Goal: Task Accomplishment & Management: Manage account settings

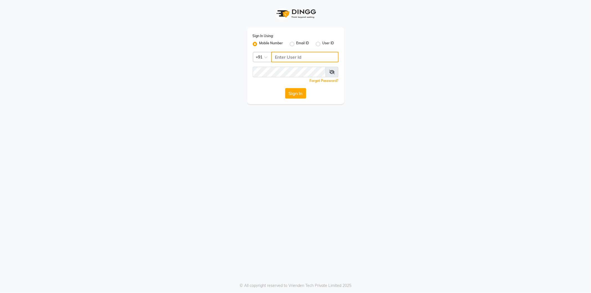
click at [302, 57] on input "Username" at bounding box center [304, 57] width 67 height 11
type input "8824152513"
click at [285, 88] on button "Sign In" at bounding box center [295, 93] width 21 height 11
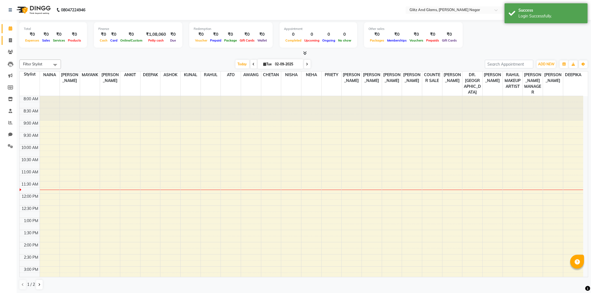
click at [6, 45] on link "Invoice" at bounding box center [8, 40] width 13 height 9
select select "service"
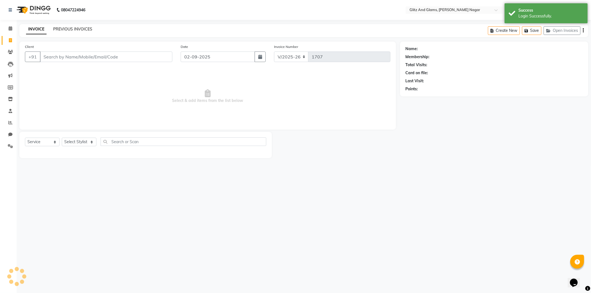
click at [78, 30] on link "PREVIOUS INVOICES" at bounding box center [72, 29] width 39 height 5
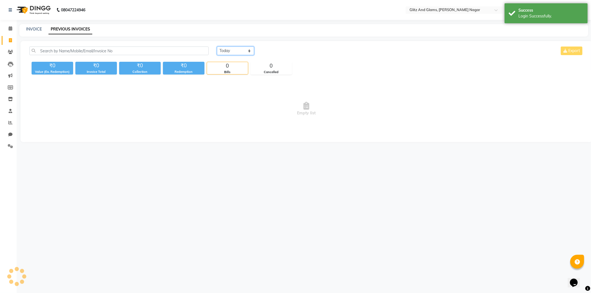
click at [238, 49] on select "[DATE] [DATE] Custom Range" at bounding box center [235, 51] width 37 height 9
select select "range"
click at [217, 47] on select "[DATE] [DATE] Custom Range" at bounding box center [235, 51] width 37 height 9
